Goal: Check status: Check status

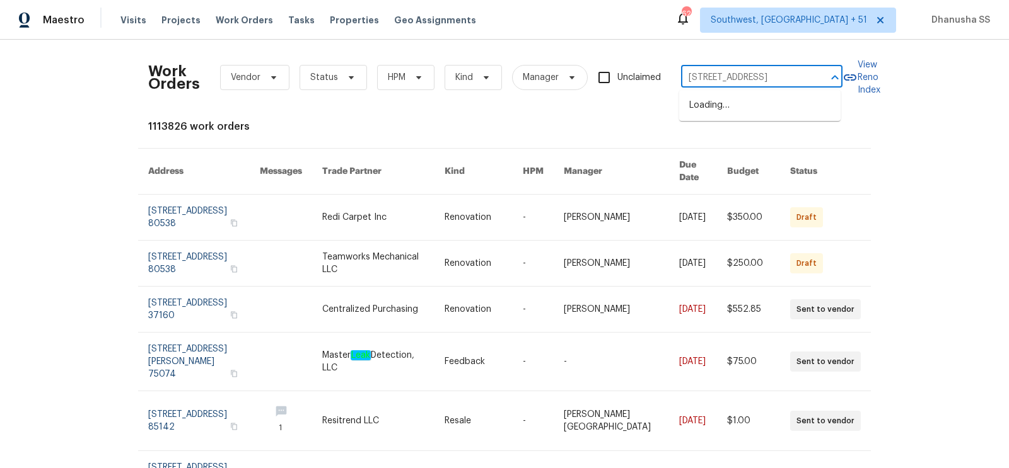
scroll to position [0, 22]
type input "5701 W 5th St, Greeley, CO 80634"
click at [770, 98] on li "5701 W 5th St, Greeley, CO 80634" at bounding box center [759, 105] width 161 height 21
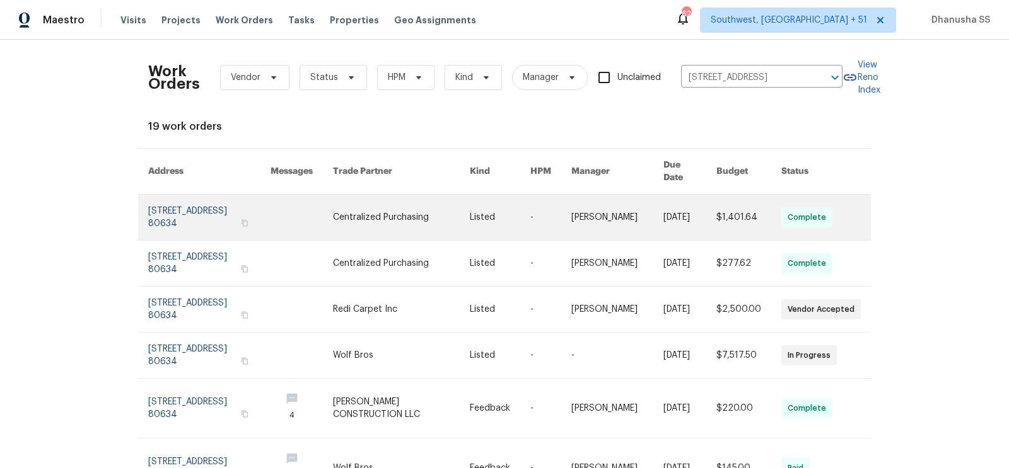
click at [521, 203] on link at bounding box center [500, 217] width 61 height 45
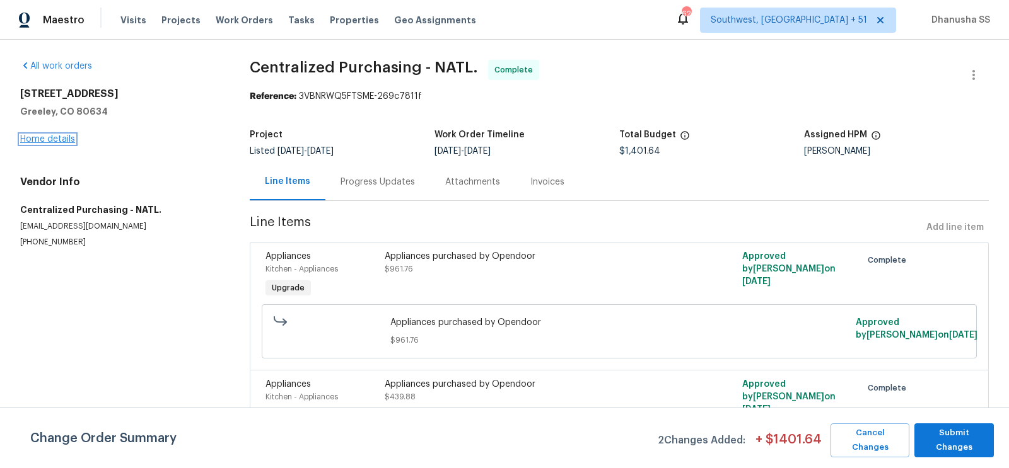
click at [59, 140] on link "Home details" at bounding box center [47, 139] width 55 height 9
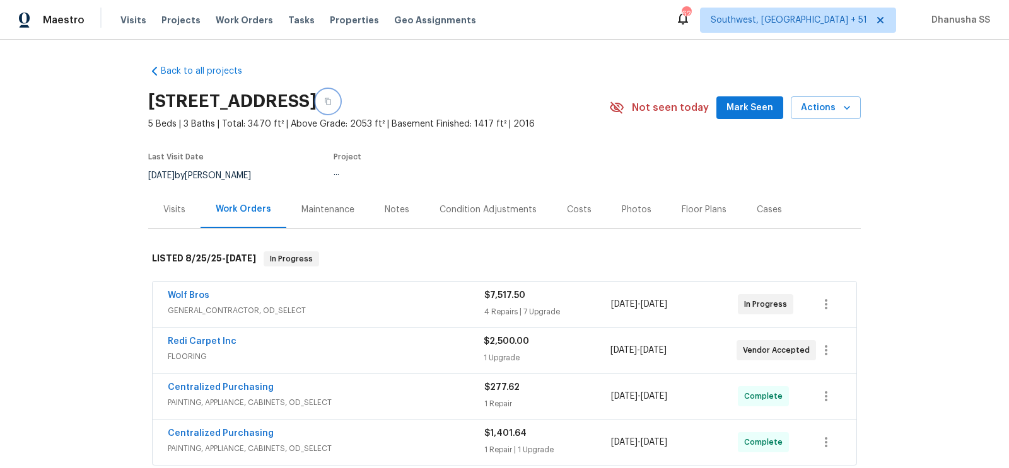
click at [339, 105] on button "button" at bounding box center [328, 101] width 23 height 23
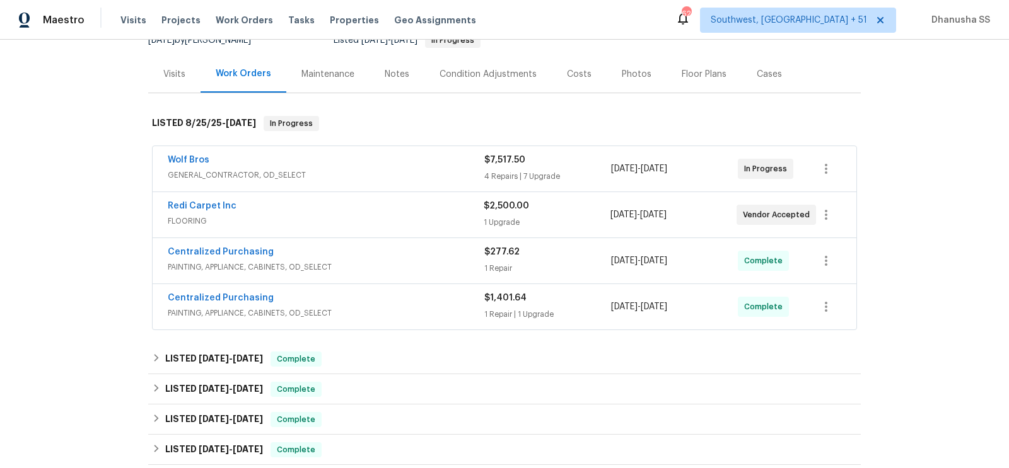
scroll to position [117, 0]
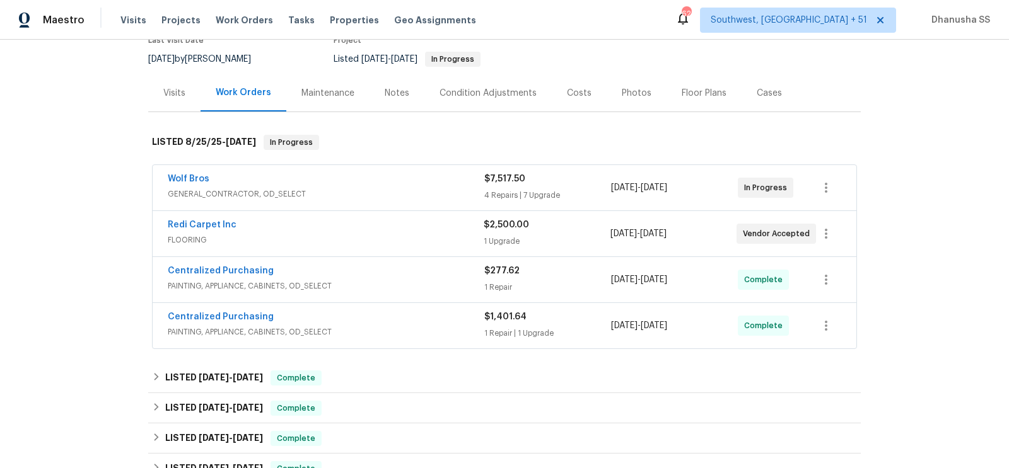
click at [386, 240] on span "FLOORING" at bounding box center [326, 240] width 316 height 13
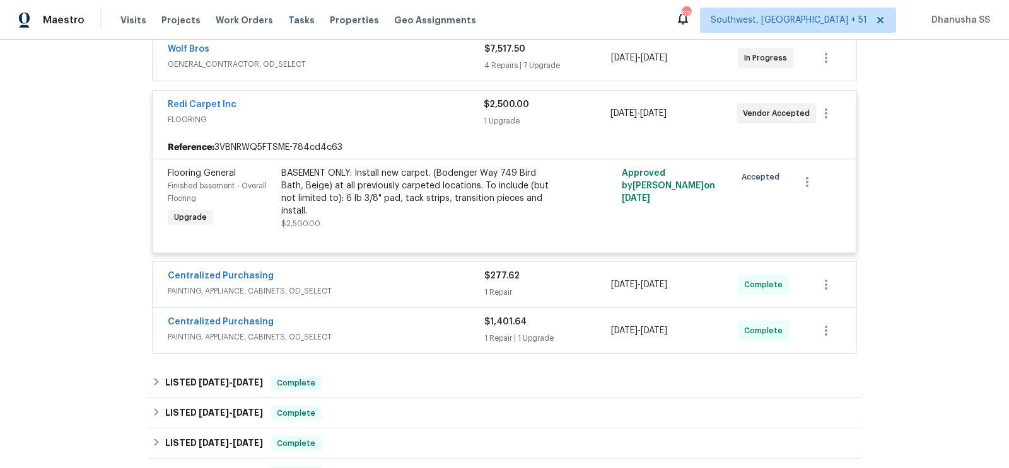
scroll to position [266, 0]
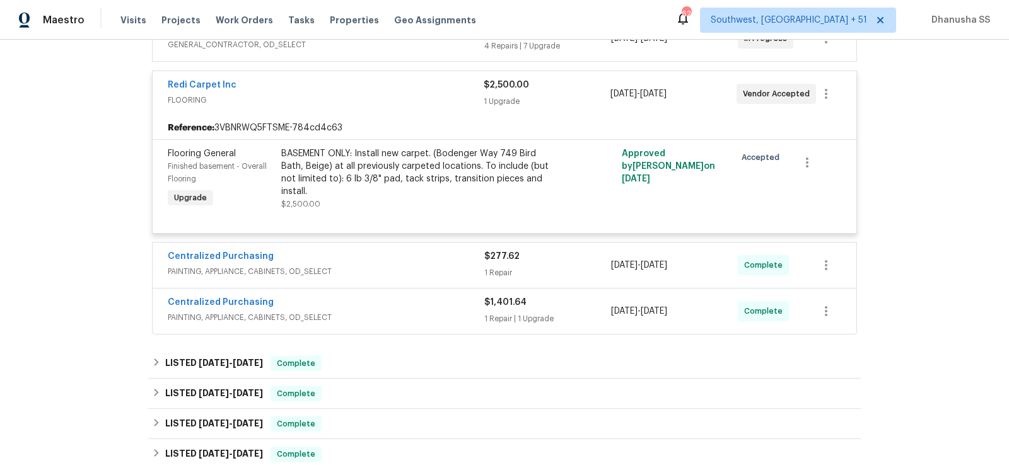
click at [390, 259] on div "Centralized Purchasing" at bounding box center [326, 257] width 317 height 15
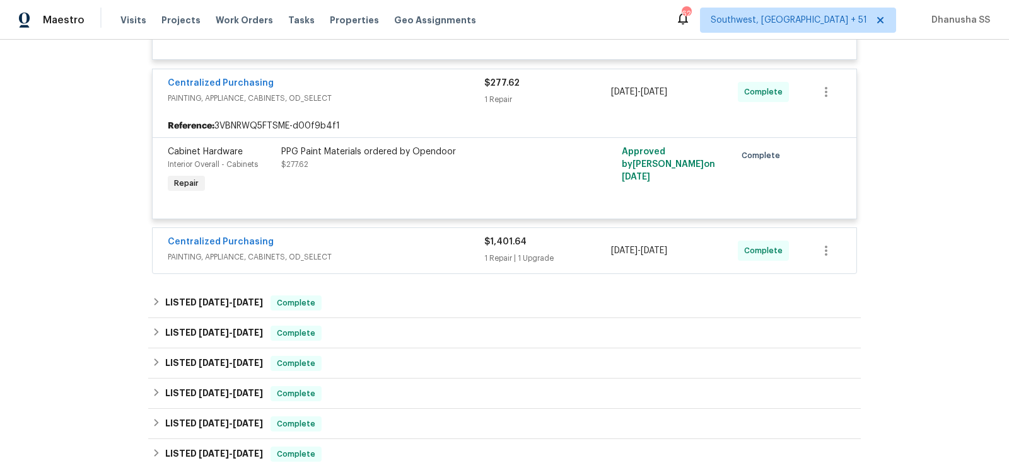
scroll to position [441, 0]
click at [390, 238] on div "Centralized Purchasing" at bounding box center [326, 242] width 317 height 15
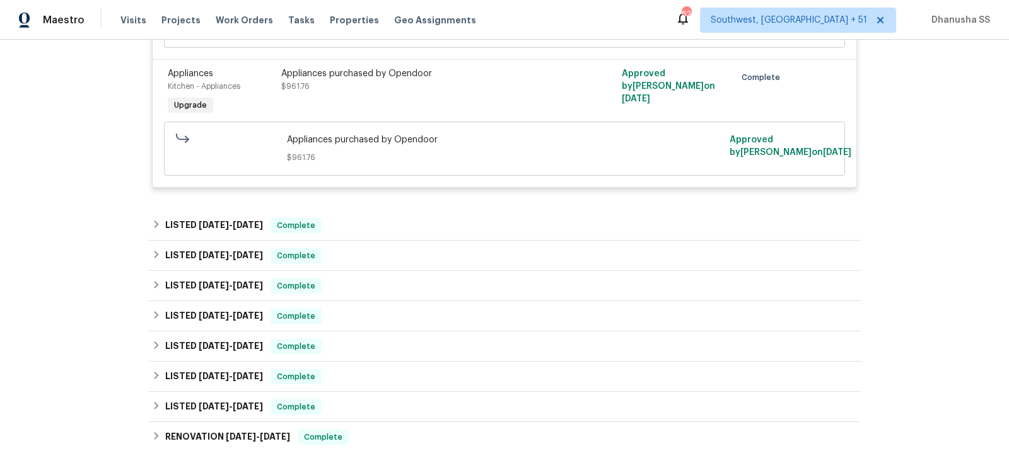
scroll to position [808, 0]
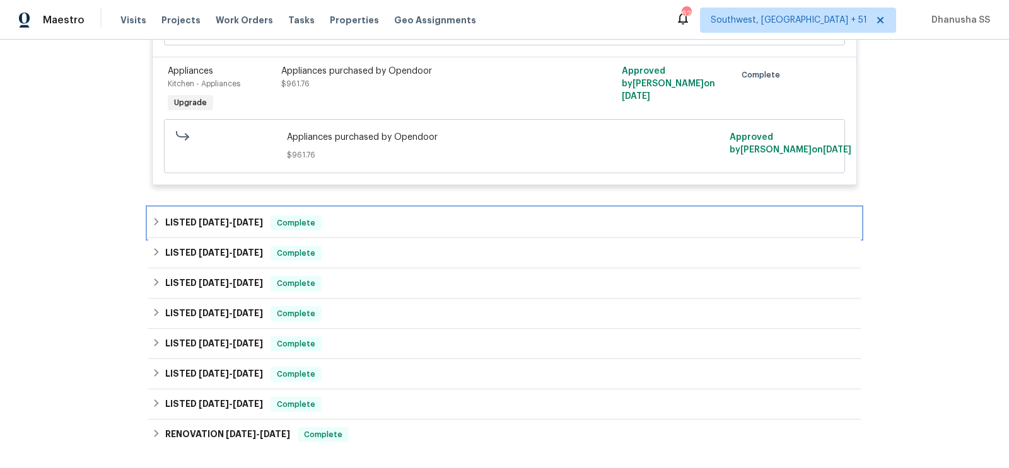
click at [351, 221] on div "LISTED 8/13/25 - 8/15/25 Complete" at bounding box center [504, 223] width 705 height 15
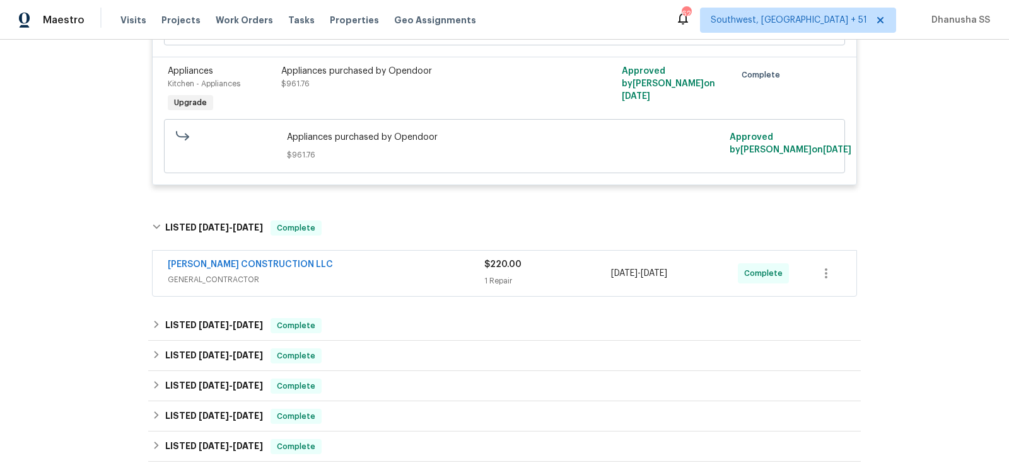
click at [383, 264] on div "ESPINO'S CONSTRUCTION LLC" at bounding box center [326, 266] width 317 height 15
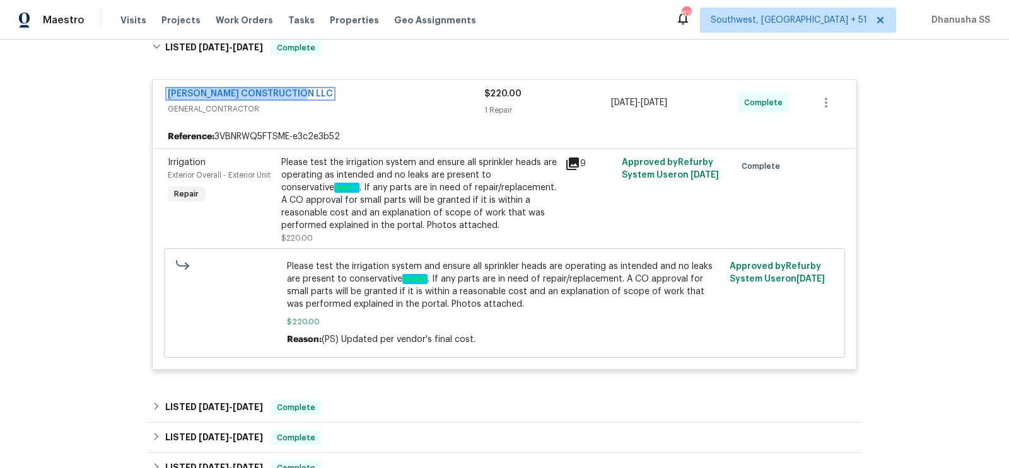
scroll to position [1218, 0]
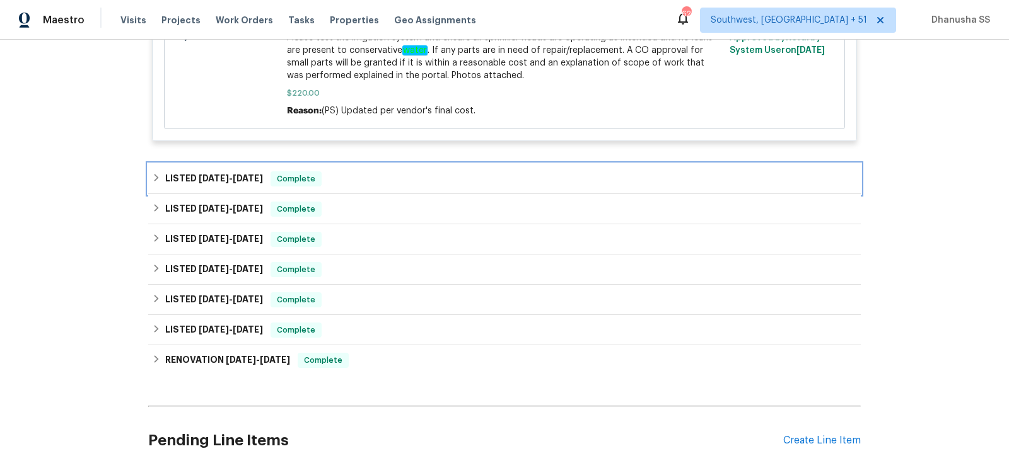
click at [373, 184] on div "LISTED 8/5/25 - 8/7/25 Complete" at bounding box center [504, 179] width 712 height 30
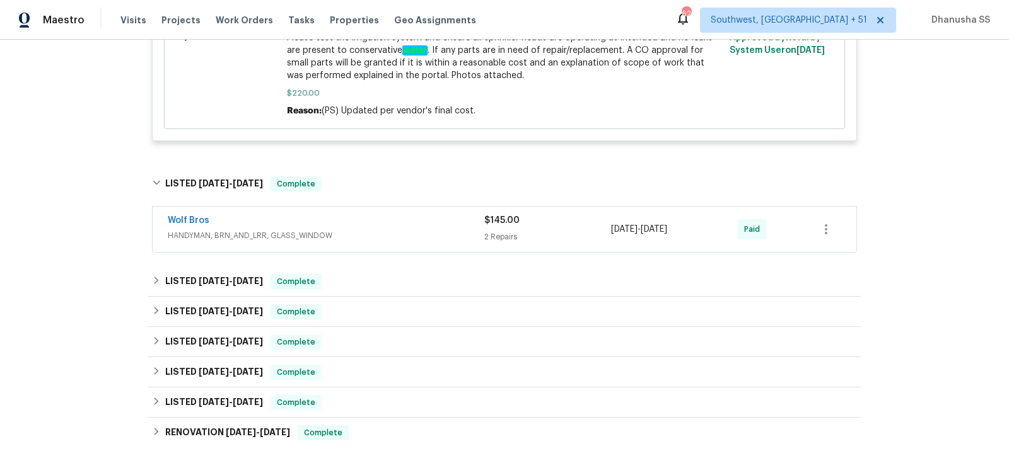
click at [393, 237] on span "HANDYMAN, BRN_AND_LRR, GLASS_WINDOW" at bounding box center [326, 236] width 317 height 13
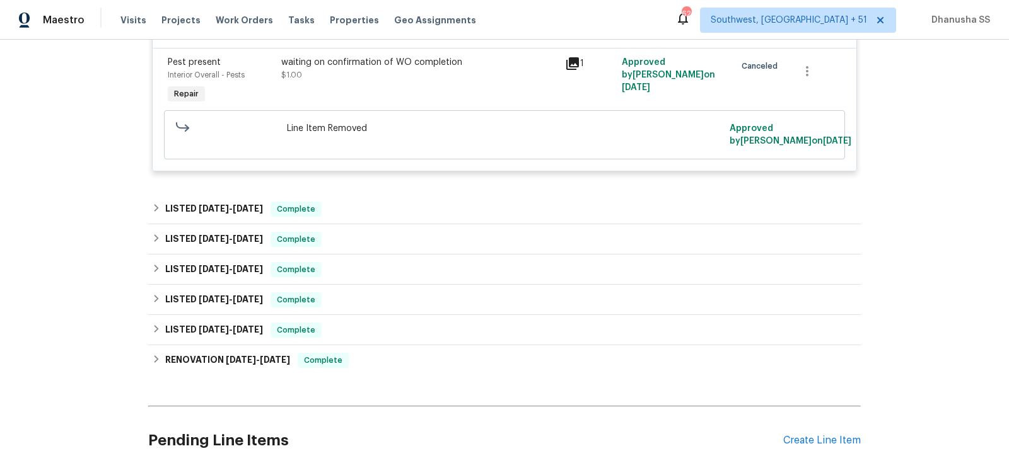
scroll to position [1598, 0]
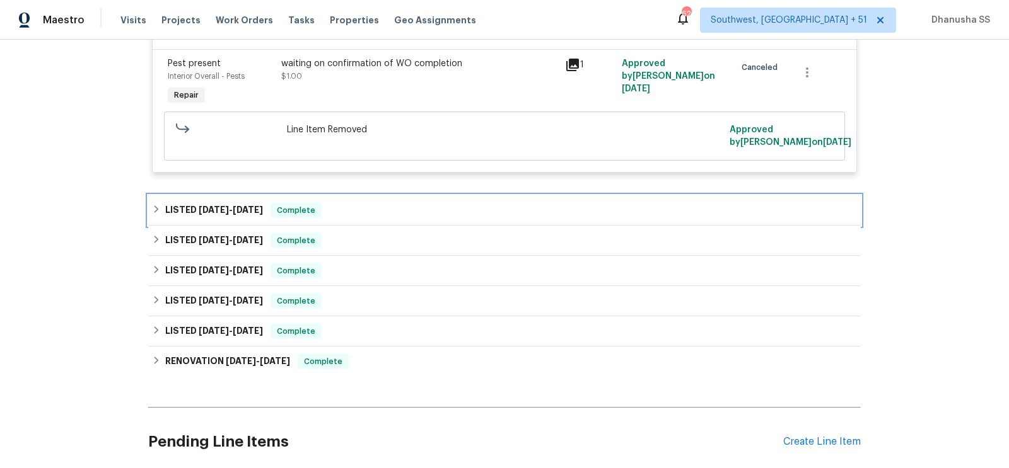
click at [363, 195] on div "LISTED 6/12/25 - 7/21/25 Complete" at bounding box center [504, 210] width 712 height 30
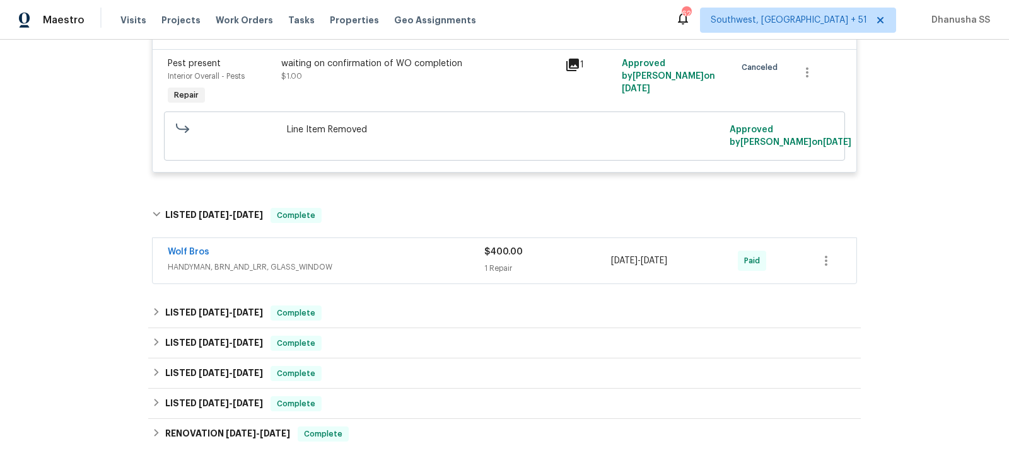
click at [419, 262] on span "HANDYMAN, BRN_AND_LRR, GLASS_WINDOW" at bounding box center [326, 267] width 317 height 13
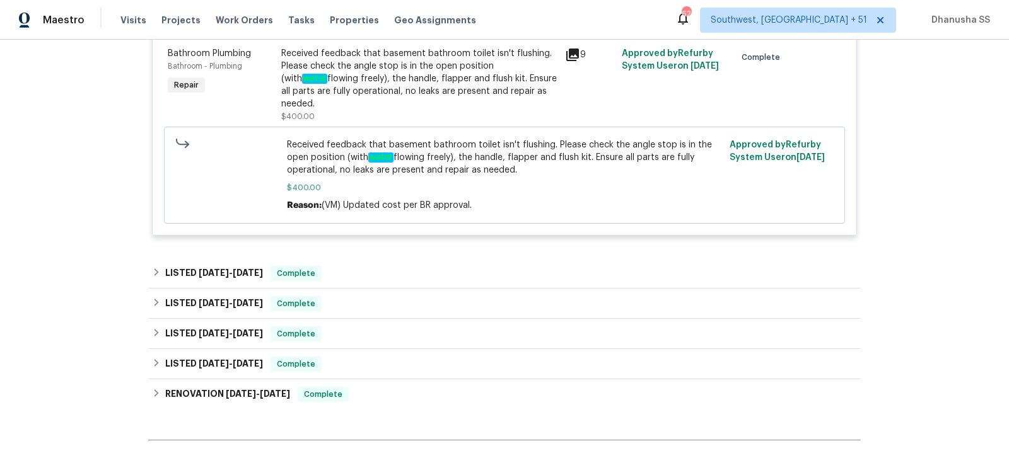
scroll to position [1876, 0]
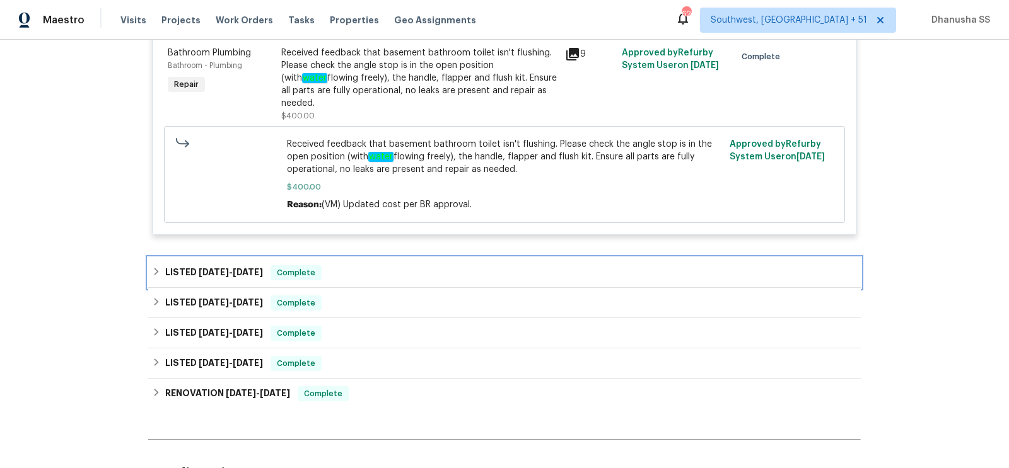
click at [410, 265] on div "LISTED 3/26/25 - 3/27/25 Complete" at bounding box center [504, 272] width 705 height 15
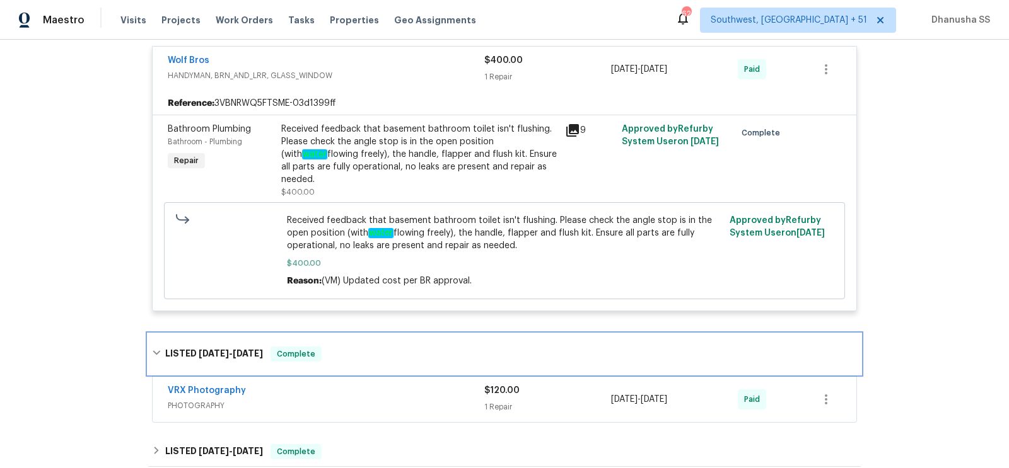
scroll to position [1783, 0]
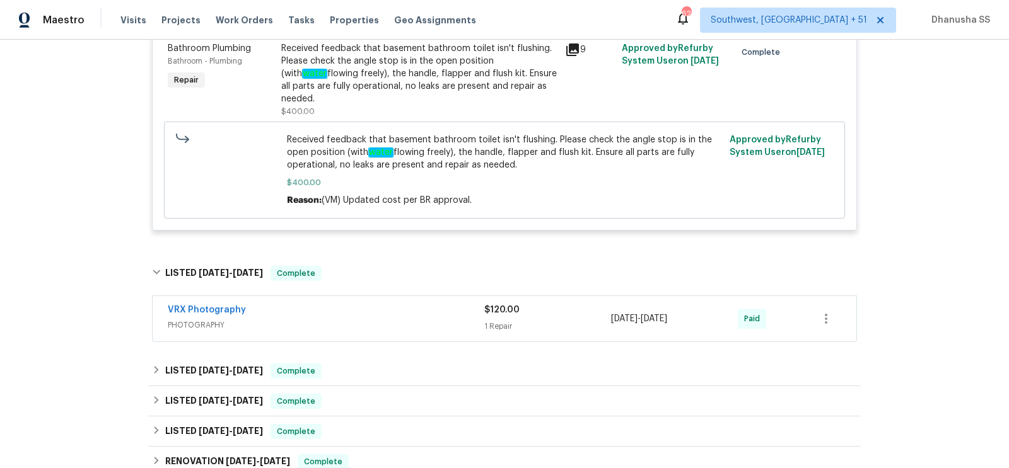
click at [377, 304] on div "VRX Photography" at bounding box center [326, 311] width 317 height 15
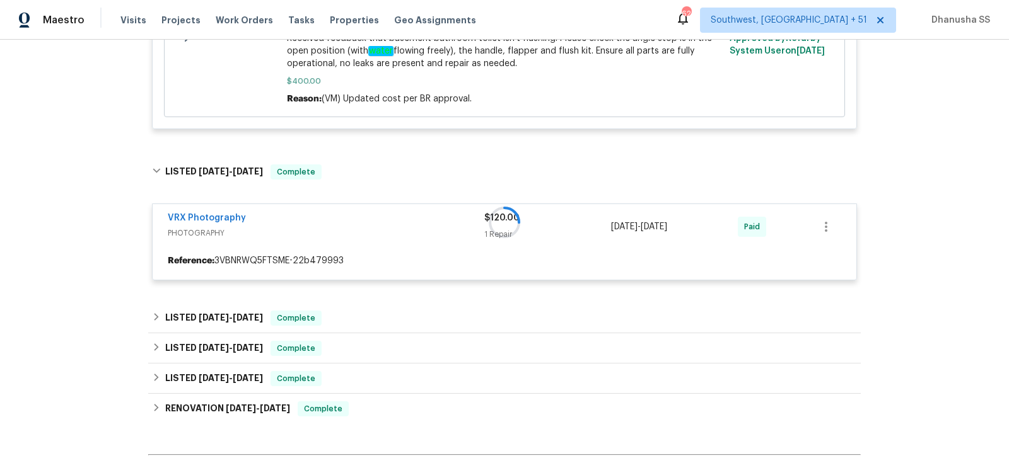
scroll to position [1991, 0]
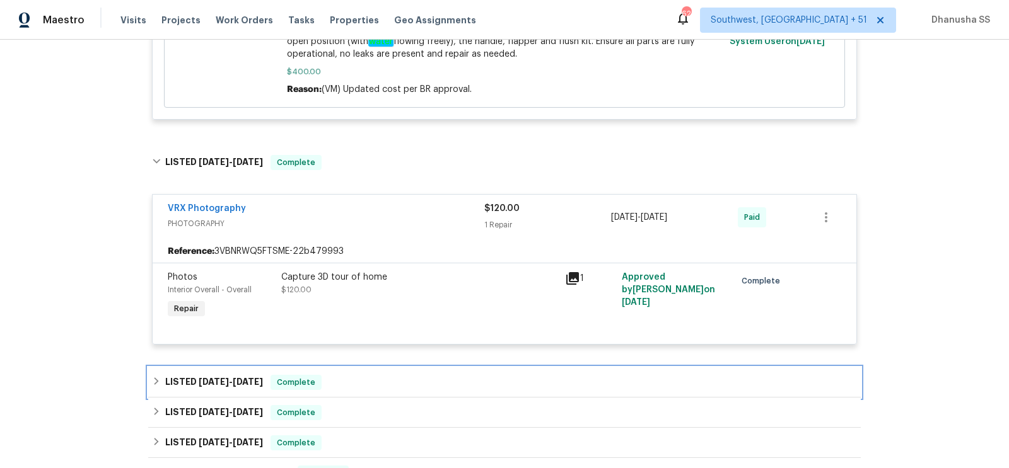
click at [361, 368] on div "LISTED 3/20/25 - 3/25/25 Complete" at bounding box center [504, 383] width 712 height 30
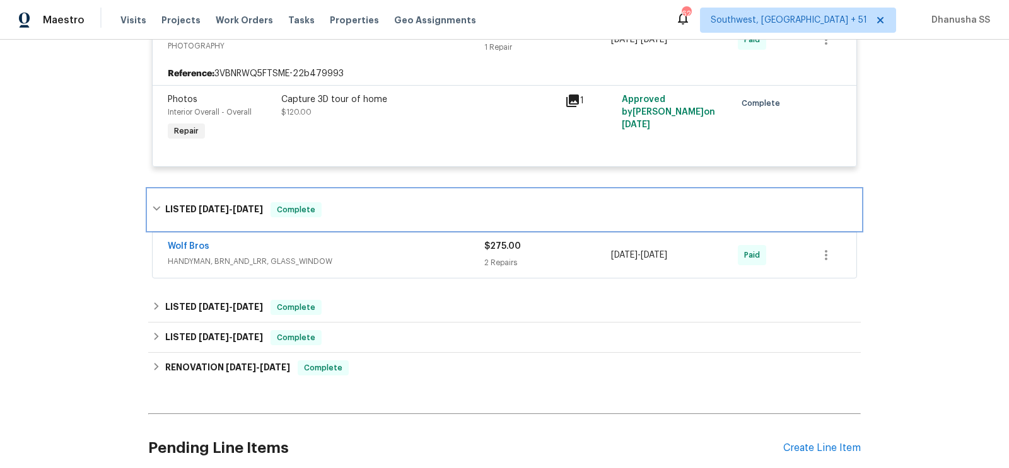
scroll to position [2180, 0]
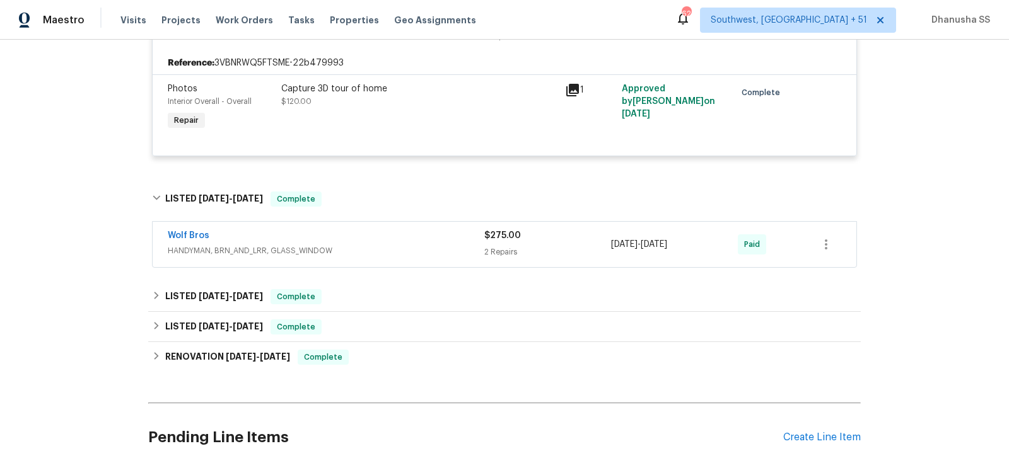
click at [414, 230] on div "Wolf Bros" at bounding box center [326, 237] width 317 height 15
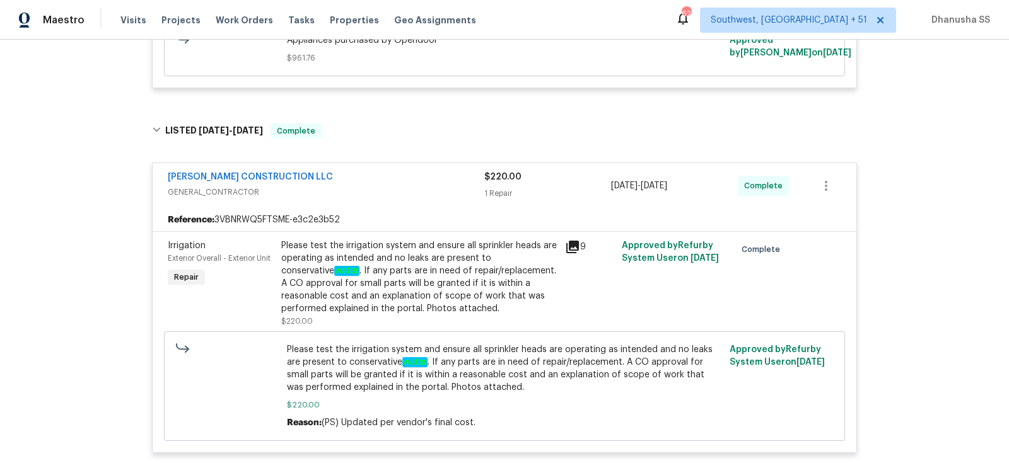
scroll to position [0, 0]
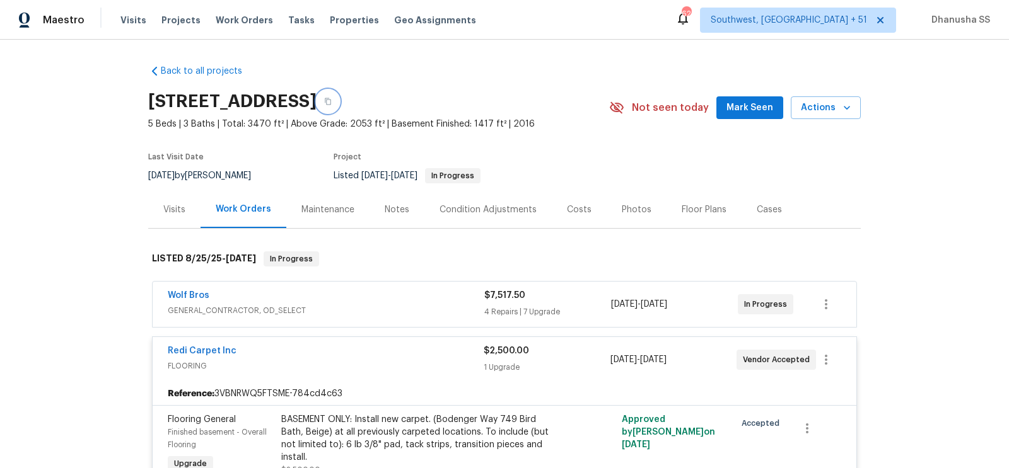
click at [332, 103] on icon "button" at bounding box center [328, 102] width 8 height 8
click at [235, 23] on span "Work Orders" at bounding box center [244, 20] width 57 height 13
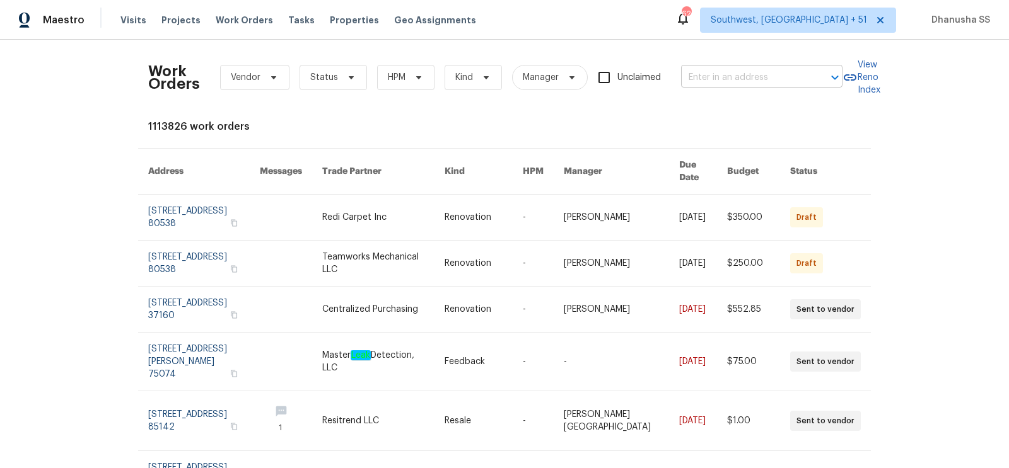
click at [707, 74] on input "text" at bounding box center [744, 78] width 126 height 20
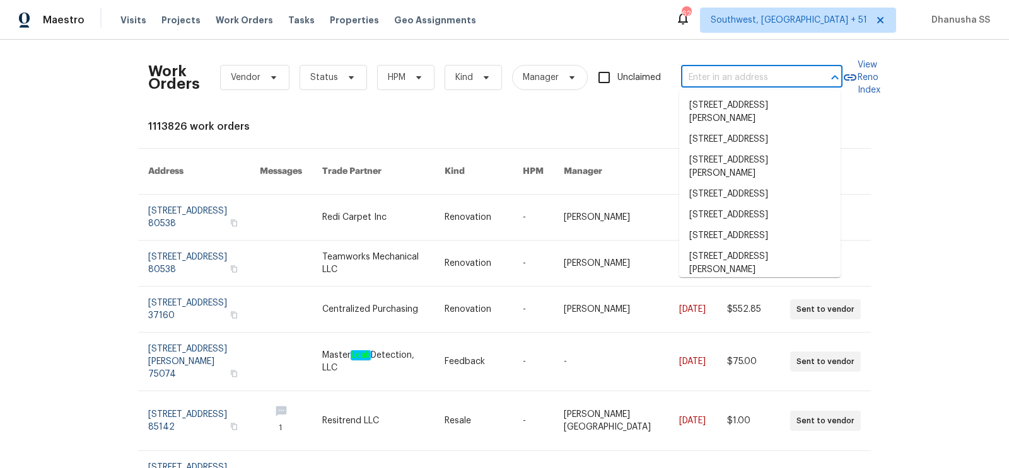
paste input "4958 Meadow Ln, Marietta, GA 30068"
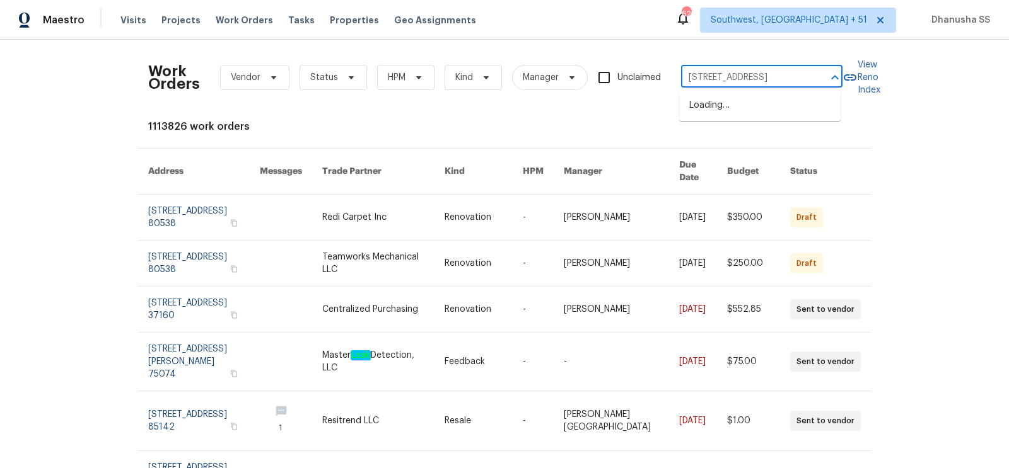
scroll to position [0, 39]
type input "4958 Meadow Ln, Marietta, GA 30068"
click at [740, 116] on li "4958 Meadow Ln, Marietta, GA 30068" at bounding box center [759, 105] width 161 height 21
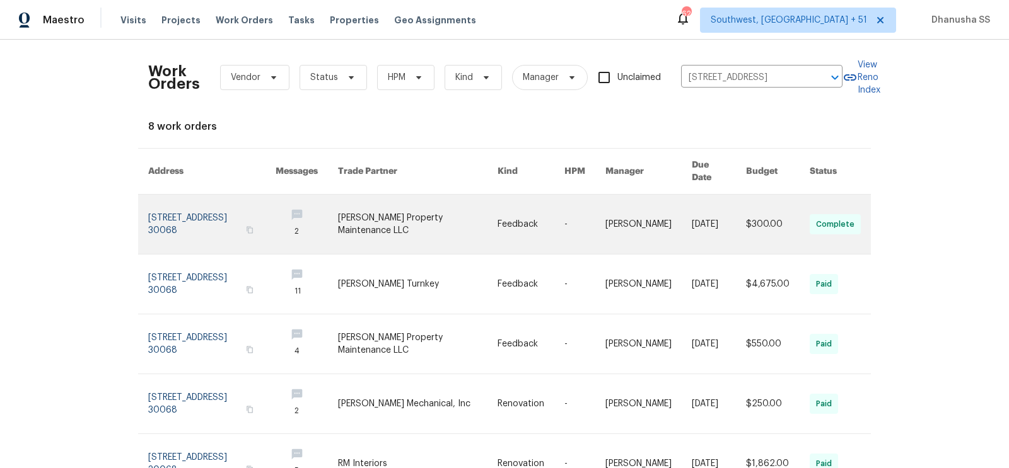
click at [417, 204] on link at bounding box center [418, 224] width 160 height 59
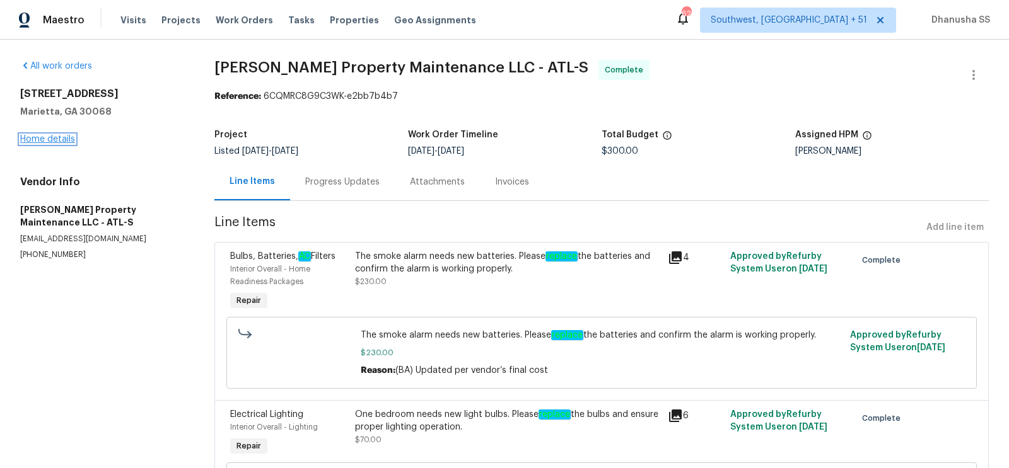
click at [66, 142] on link "Home details" at bounding box center [47, 139] width 55 height 9
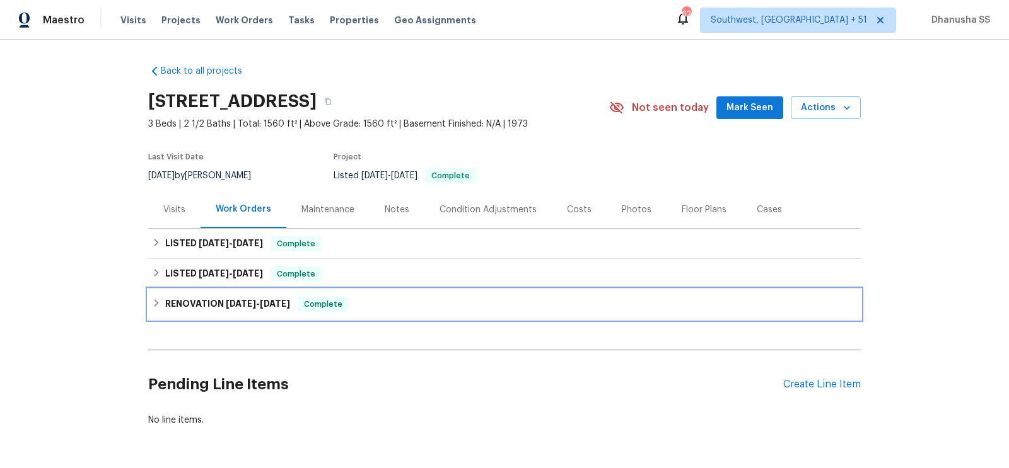
click at [382, 313] on div "RENOVATION 1/9/25 - 1/15/25 Complete" at bounding box center [504, 304] width 712 height 30
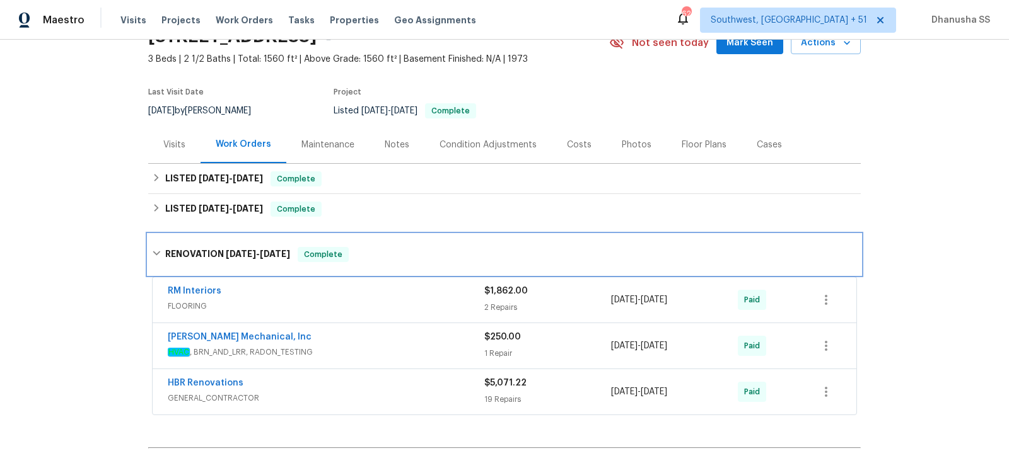
scroll to position [91, 0]
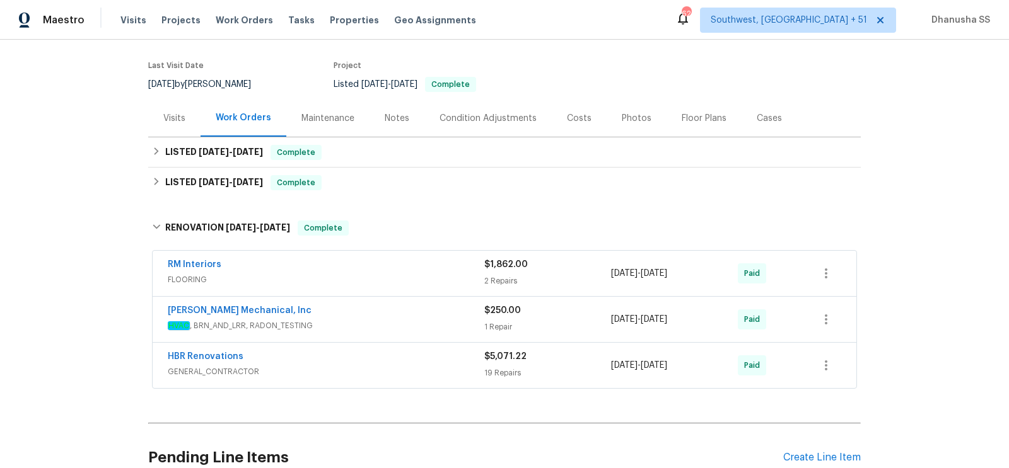
click at [420, 265] on div "RM Interiors" at bounding box center [326, 266] width 317 height 15
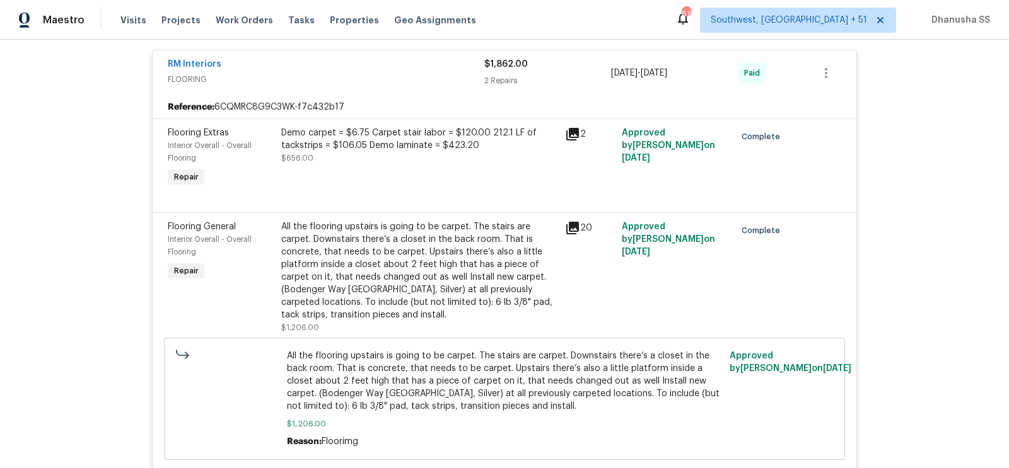
scroll to position [153, 0]
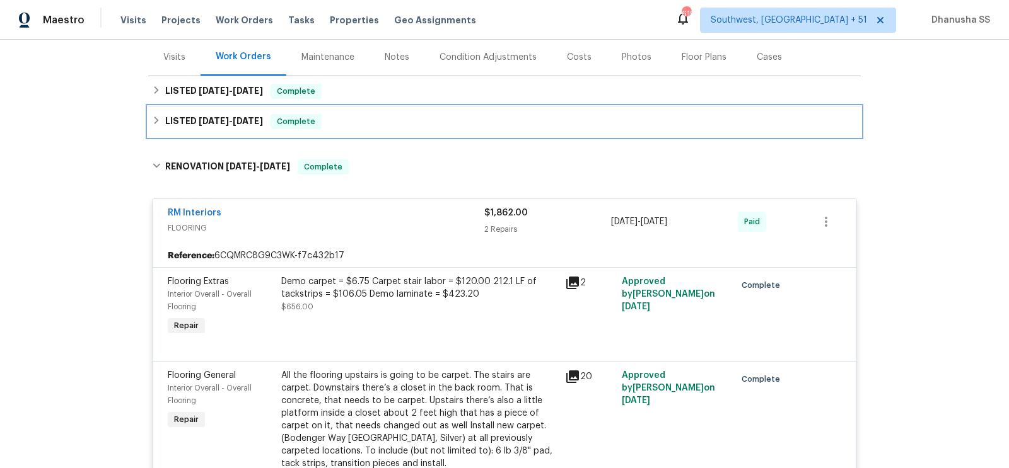
click at [423, 124] on div "LISTED 7/14/25 - 7/25/25 Complete" at bounding box center [504, 121] width 705 height 15
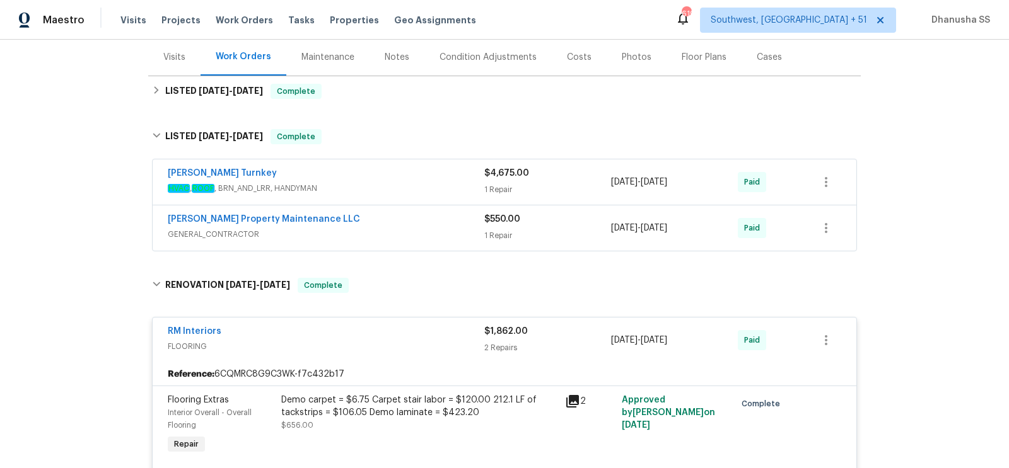
click at [427, 223] on div "Glen Property Maintenance LLC" at bounding box center [326, 220] width 317 height 15
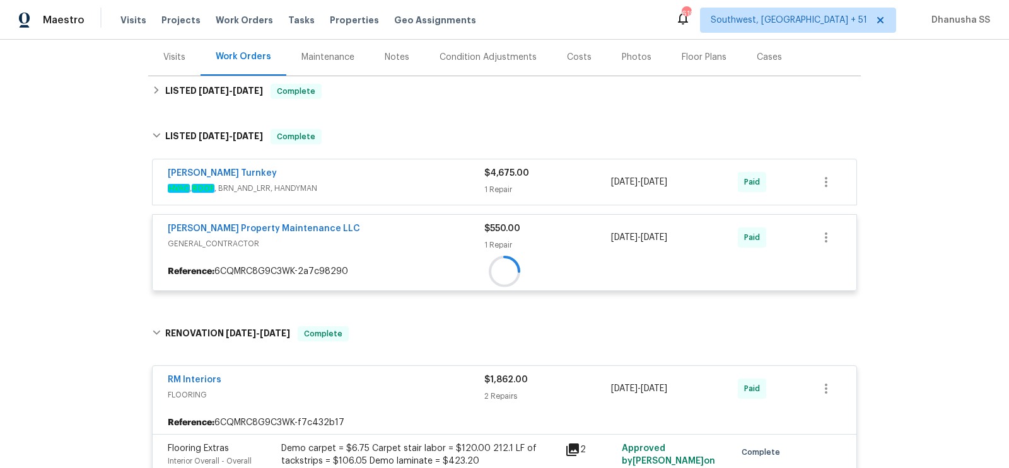
scroll to position [229, 0]
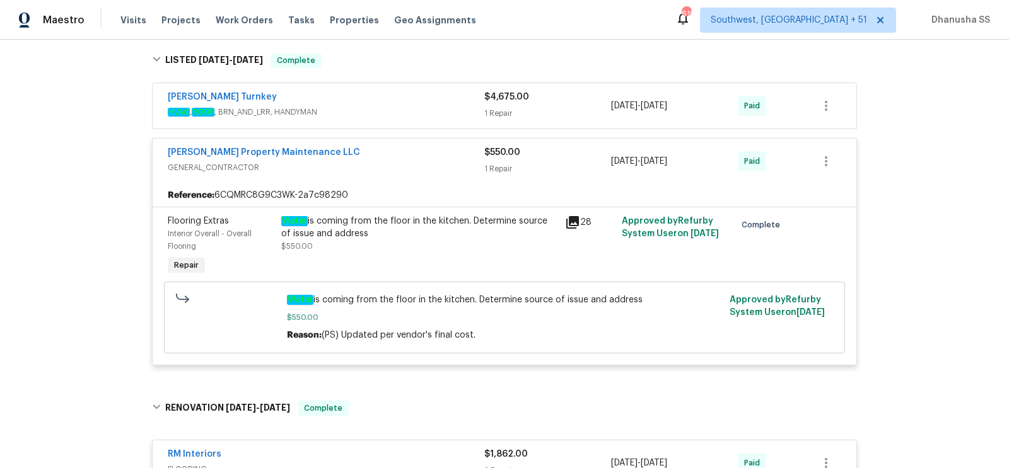
click at [335, 106] on span "HVAC , ROOF , BRN_AND_LRR, HANDYMAN" at bounding box center [326, 112] width 317 height 13
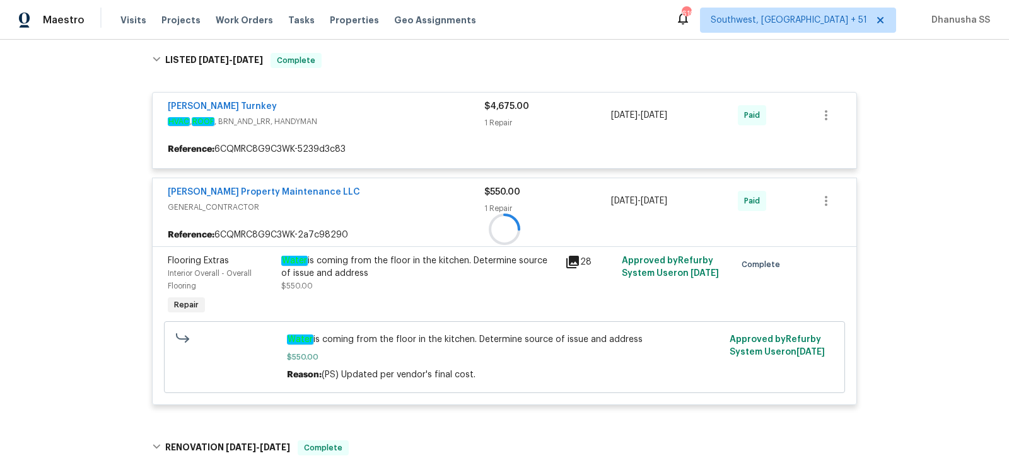
scroll to position [129, 0]
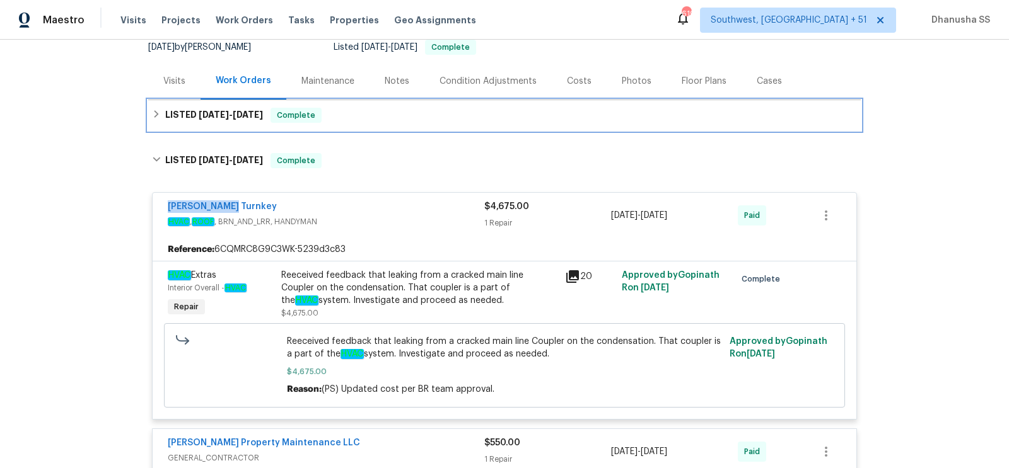
click at [355, 107] on div "LISTED 8/28/25 - 9/2/25 Complete" at bounding box center [504, 115] width 712 height 30
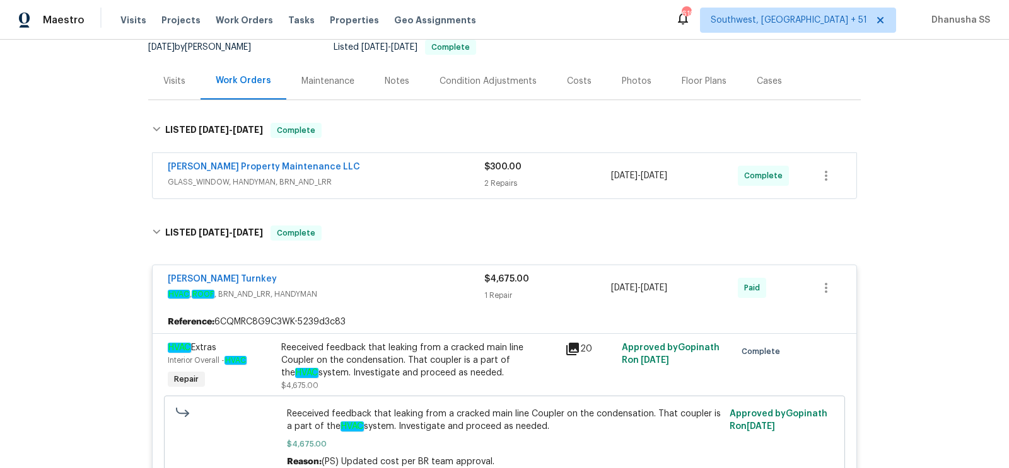
click at [417, 165] on div "Glen Property Maintenance LLC" at bounding box center [326, 168] width 317 height 15
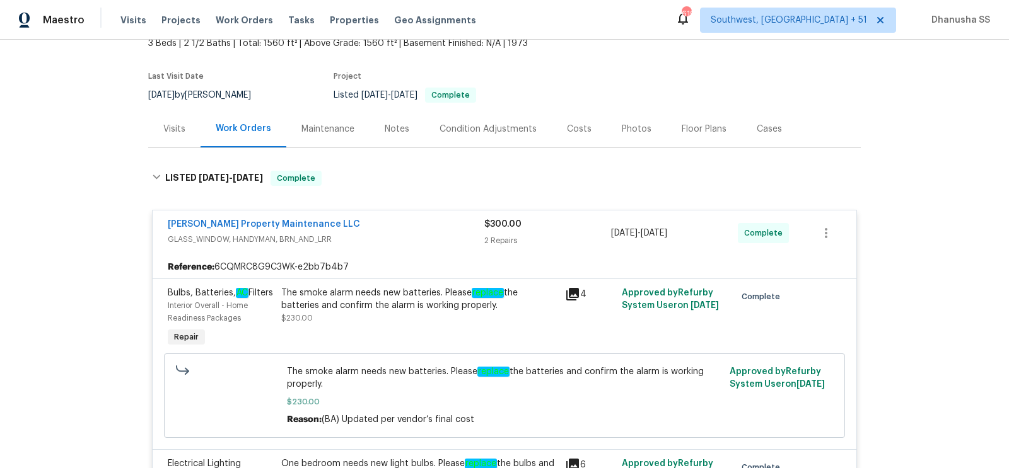
scroll to position [0, 0]
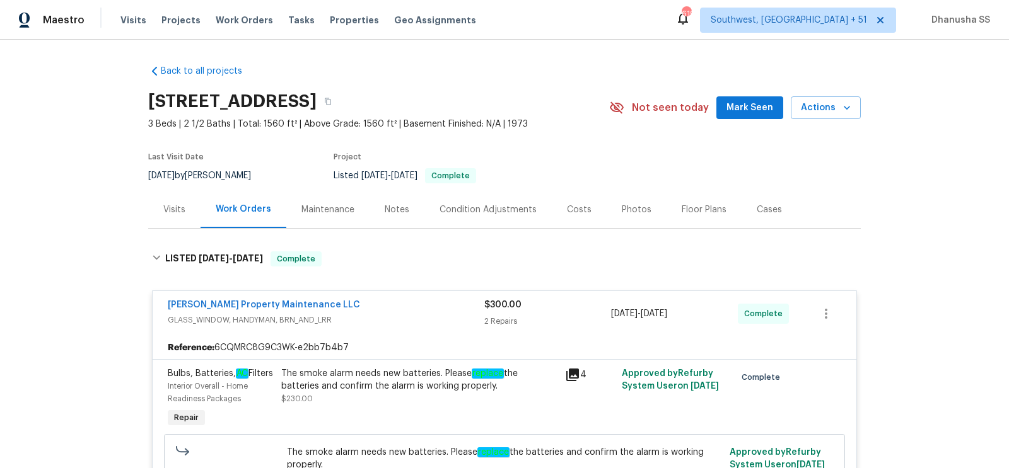
click at [494, 93] on div "4958 Meadow Ln, Marietta, GA 30068" at bounding box center [378, 101] width 461 height 33
click at [332, 101] on icon "button" at bounding box center [328, 102] width 8 height 8
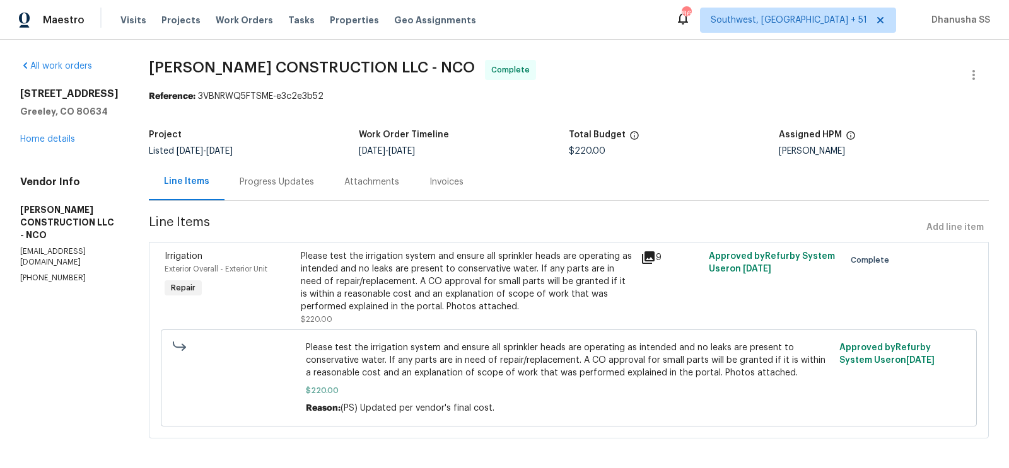
click at [349, 188] on div "Attachments" at bounding box center [371, 182] width 55 height 13
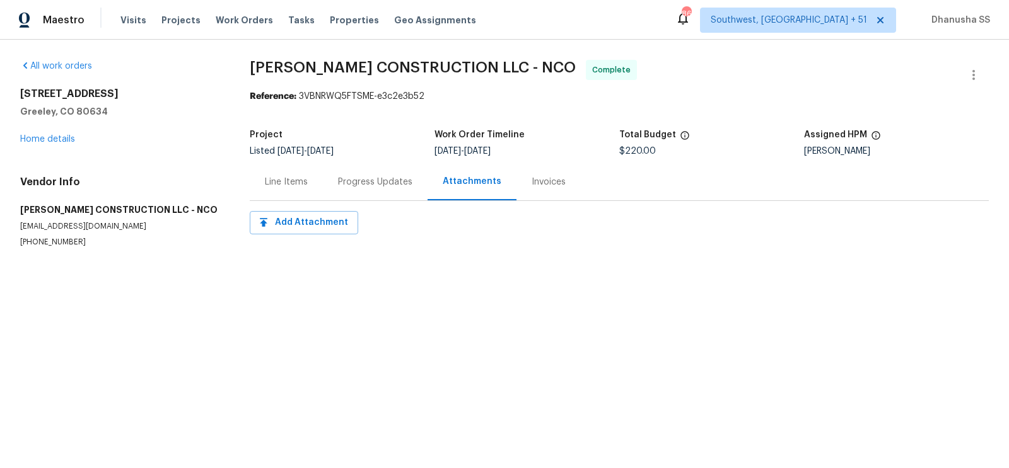
click at [363, 185] on div "Progress Updates" at bounding box center [375, 182] width 74 height 13
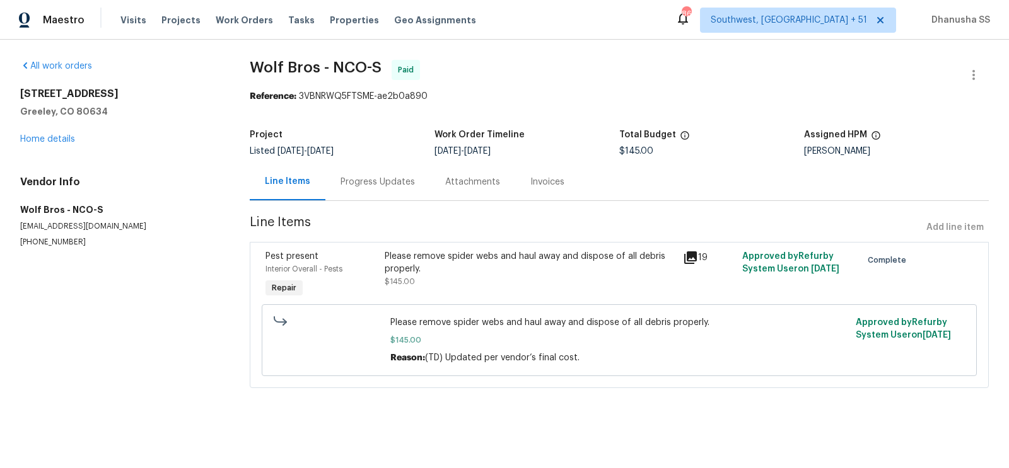
click at [361, 193] on div "Progress Updates" at bounding box center [377, 181] width 105 height 37
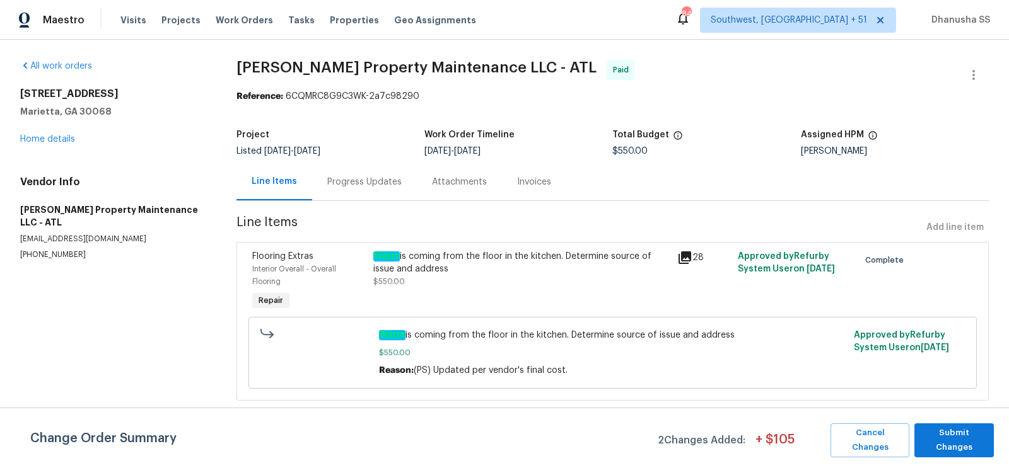
click at [356, 185] on div "Progress Updates" at bounding box center [364, 182] width 74 height 13
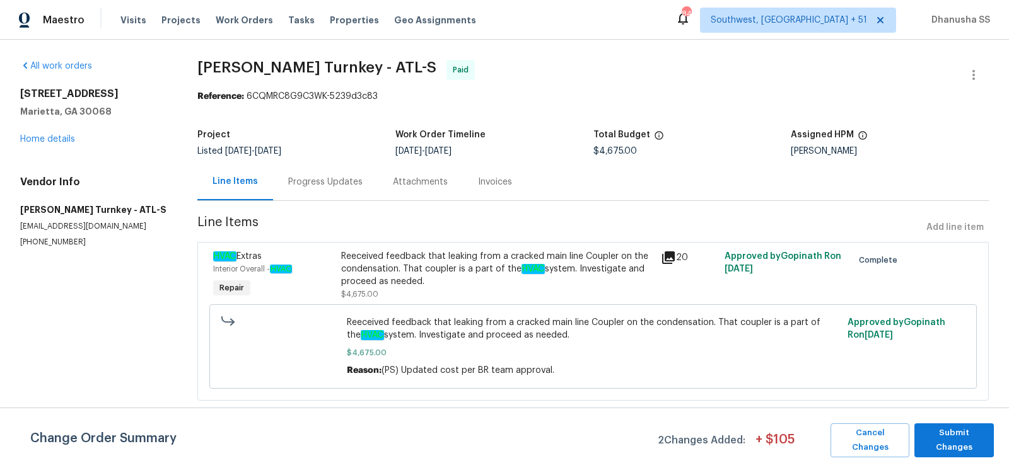
click at [324, 189] on div "Progress Updates" at bounding box center [325, 181] width 105 height 37
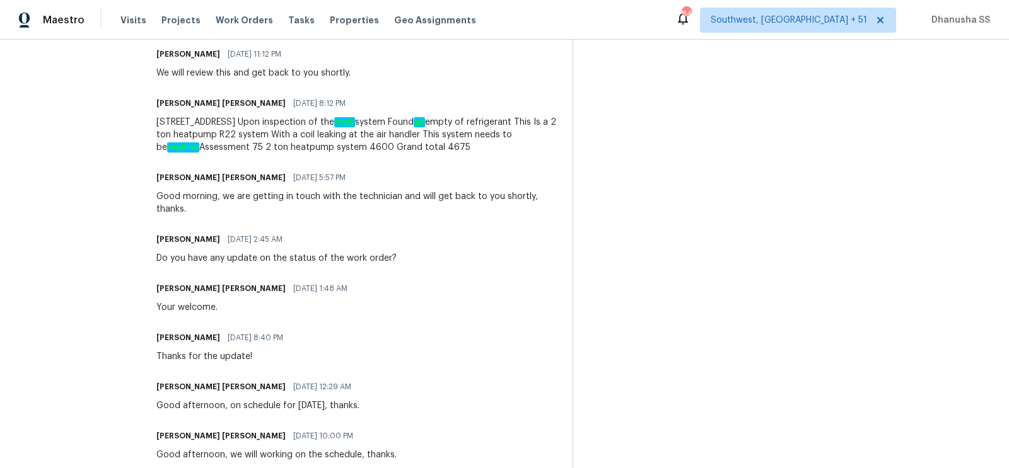
scroll to position [975, 0]
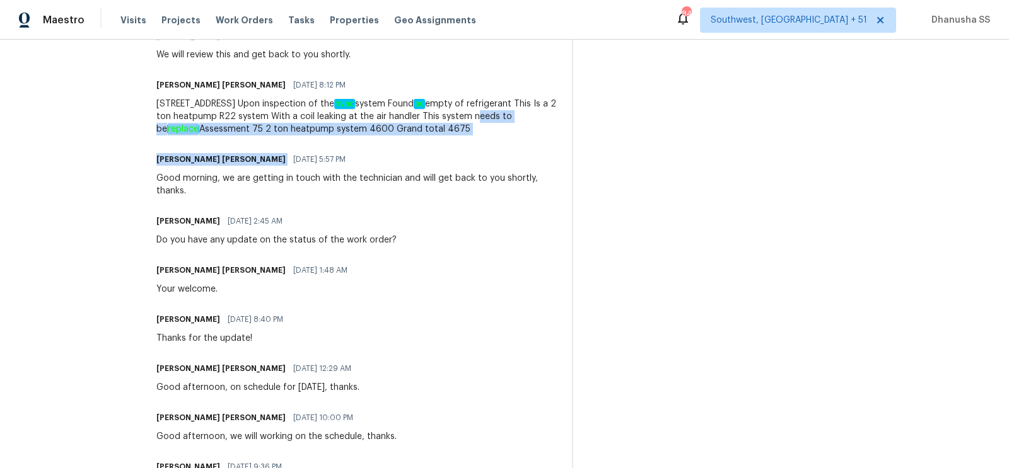
drag, startPoint x: 153, startPoint y: 135, endPoint x: 354, endPoint y: 148, distance: 201.6
